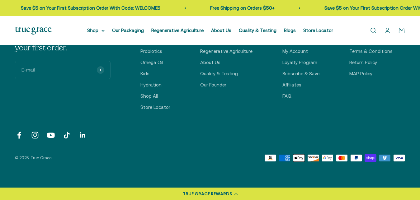
scroll to position [1399, 0]
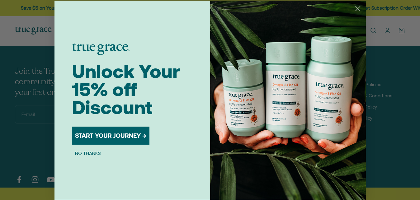
click at [356, 8] on circle "Close dialog" at bounding box center [358, 8] width 10 height 10
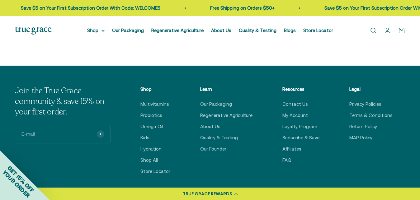
scroll to position [1379, 0]
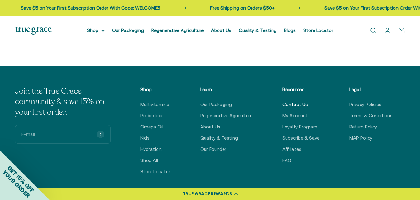
click at [303, 101] on link "Contact Us" at bounding box center [296, 104] width 26 height 7
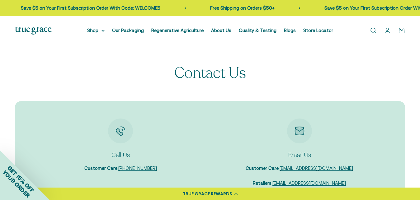
click at [221, 28] on li "About Us" at bounding box center [221, 30] width 20 height 7
click at [222, 29] on link "About Us" at bounding box center [221, 30] width 20 height 5
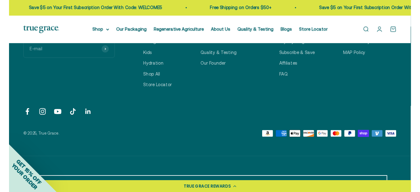
scroll to position [1538, 0]
